Goal: Task Accomplishment & Management: Manage account settings

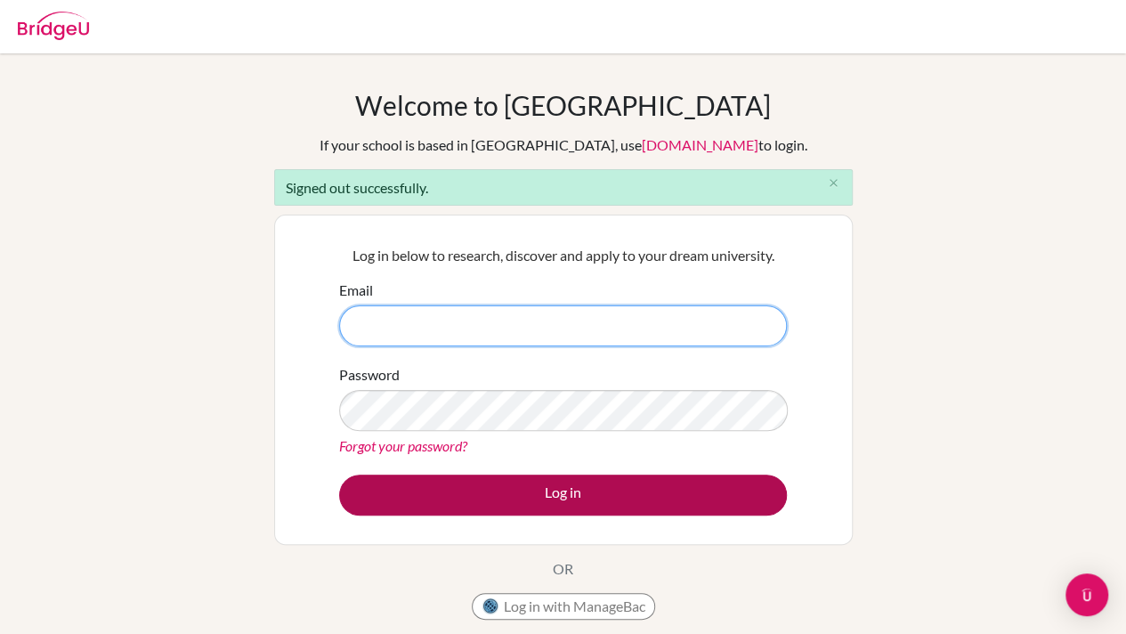
type input "[EMAIL_ADDRESS][DOMAIN_NAME]"
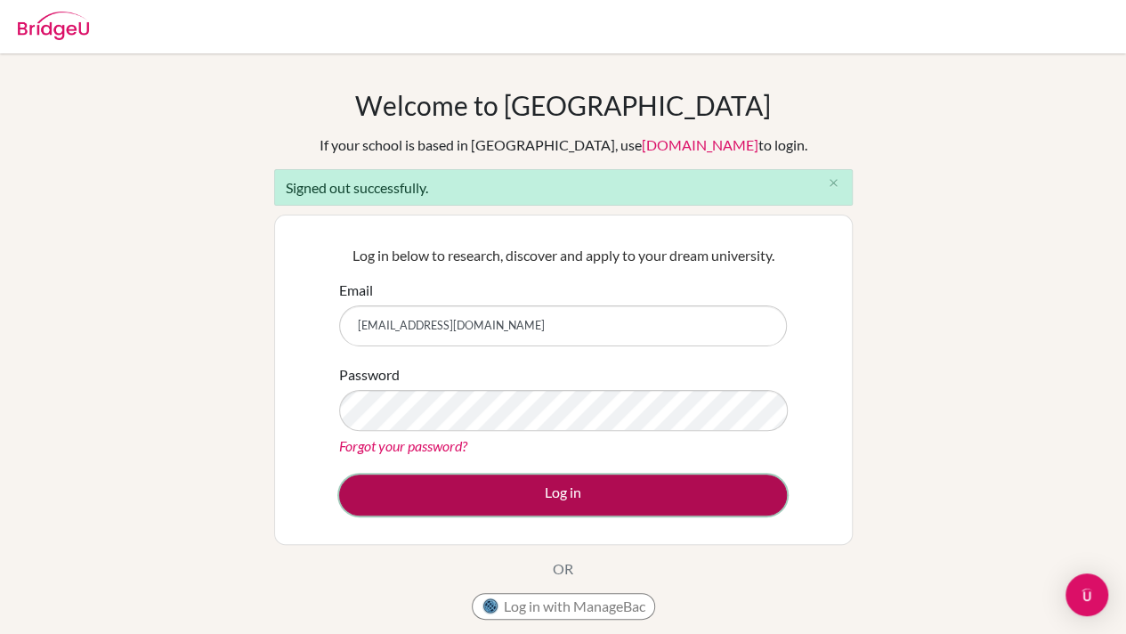
click at [522, 478] on button "Log in" at bounding box center [563, 494] width 448 height 41
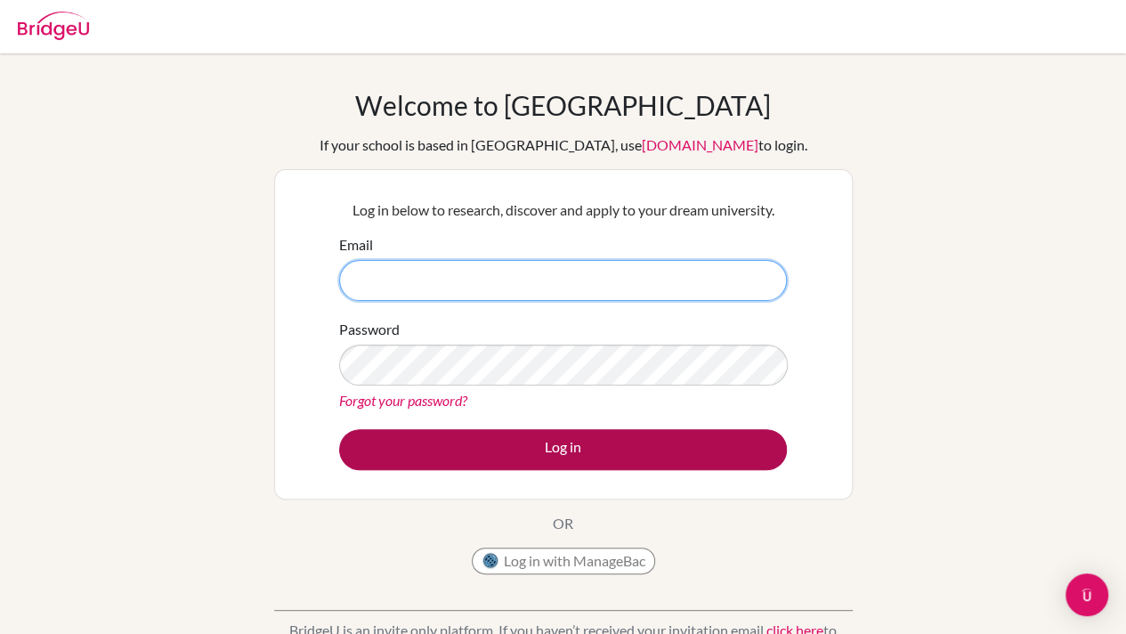
type input "[EMAIL_ADDRESS][DOMAIN_NAME]"
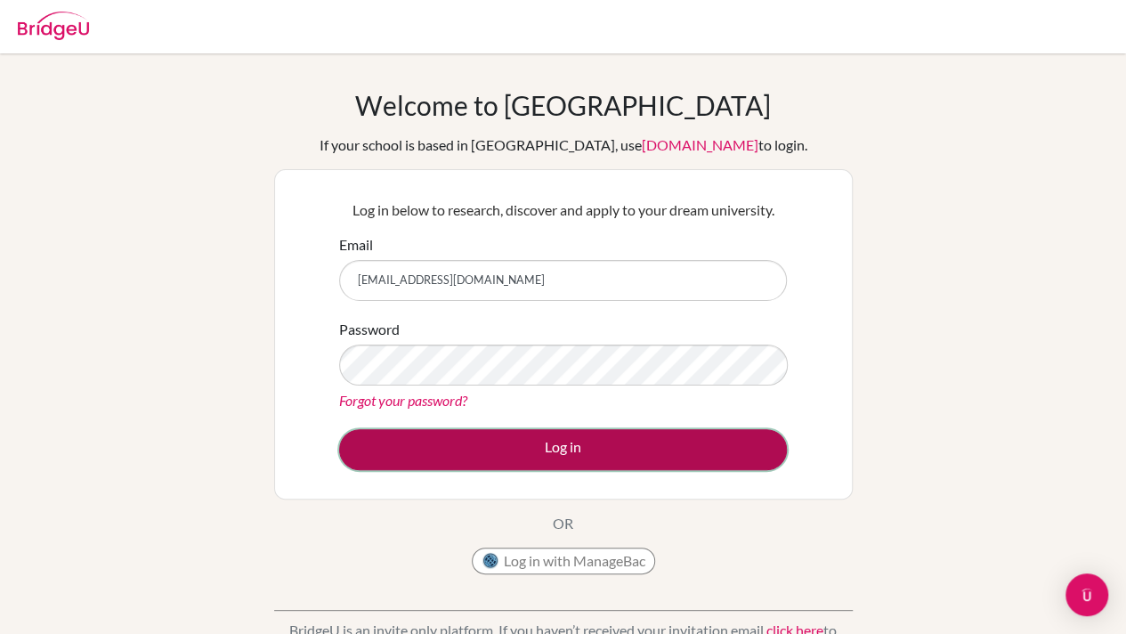
click at [454, 451] on button "Log in" at bounding box center [563, 449] width 448 height 41
